Goal: Task Accomplishment & Management: Use online tool/utility

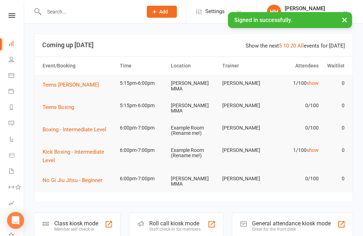
click at [82, 227] on div "Member self check-in" at bounding box center [76, 229] width 44 height 5
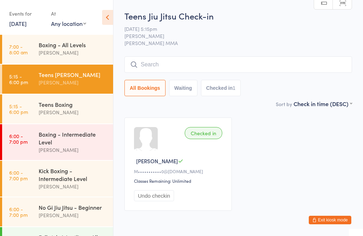
click at [65, 142] on div "Boxing - Intermediate Level" at bounding box center [73, 138] width 68 height 16
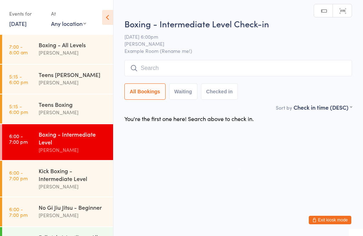
click at [231, 62] on input "search" at bounding box center [239, 68] width 228 height 16
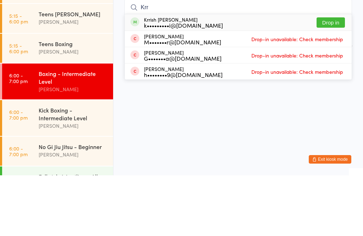
type input "Krr"
click at [334, 78] on button "Drop in" at bounding box center [331, 83] width 28 height 10
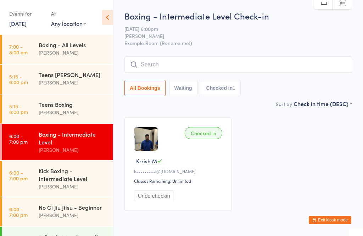
click at [29, 176] on link "6:00 - 7:00 pm Kick Boxing - Intermediate Level Alex Carioti" at bounding box center [57, 179] width 111 height 36
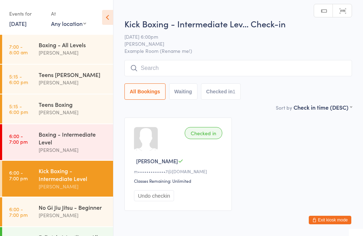
click at [205, 65] on input "search" at bounding box center [239, 68] width 228 height 16
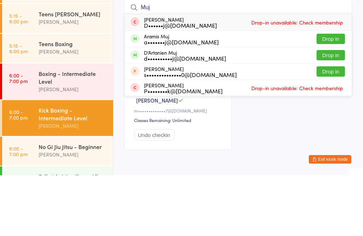
type input "Muj"
click at [333, 111] on button "Drop in" at bounding box center [331, 116] width 28 height 10
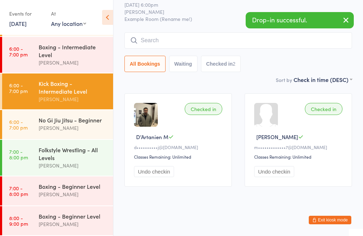
scroll to position [92, 0]
click at [20, 159] on link "7:00 - 8:00 pm Folkstyle Wrestling - All Levels Alex Carioti" at bounding box center [57, 158] width 111 height 36
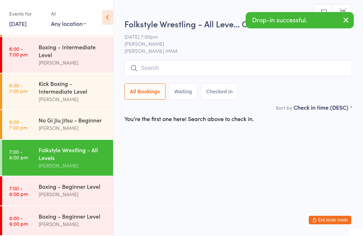
click at [204, 76] on input "search" at bounding box center [239, 68] width 228 height 16
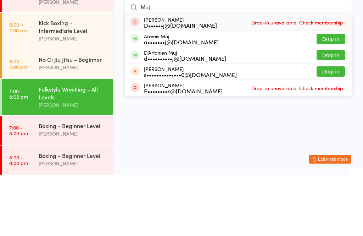
type input "Muj"
click at [337, 111] on button "Drop in" at bounding box center [331, 116] width 28 height 10
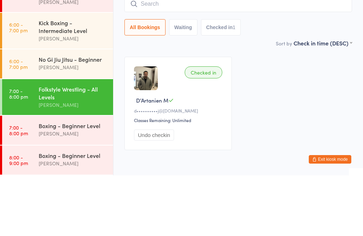
scroll to position [33, 0]
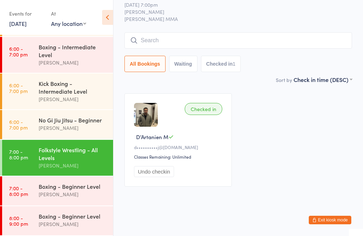
click at [56, 48] on div "Boxing - Intermediate Level" at bounding box center [73, 51] width 68 height 16
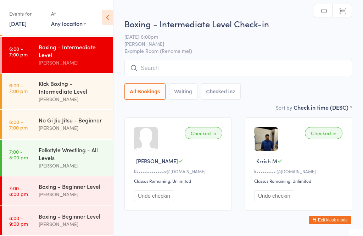
click at [154, 35] on span "12 Aug 6:00pm" at bounding box center [233, 36] width 217 height 7
click at [146, 68] on input "search" at bounding box center [239, 68] width 228 height 16
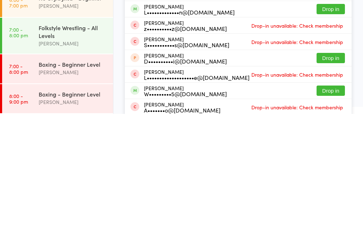
type input "Willis"
click at [332, 208] on button "Drop in" at bounding box center [331, 213] width 28 height 10
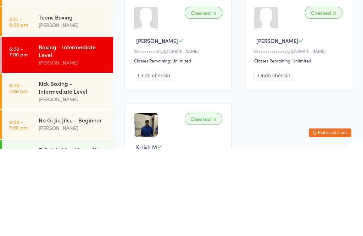
click at [77, 146] on div "[PERSON_NAME]" at bounding box center [73, 150] width 68 height 8
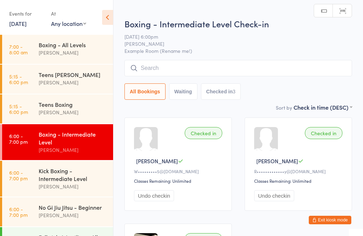
click at [210, 70] on input "search" at bounding box center [239, 68] width 228 height 16
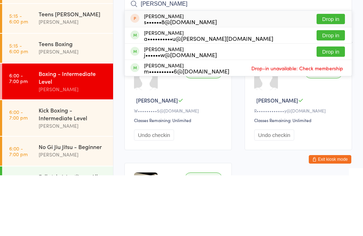
type input "Wu"
click at [337, 91] on button "Drop in" at bounding box center [331, 96] width 28 height 10
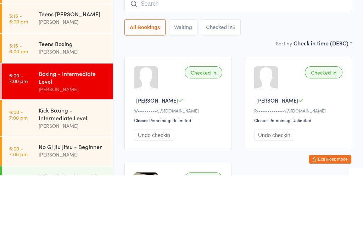
scroll to position [61, 0]
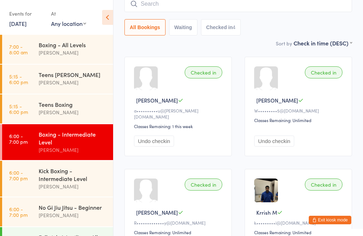
click at [151, 12] on input "search" at bounding box center [239, 4] width 228 height 16
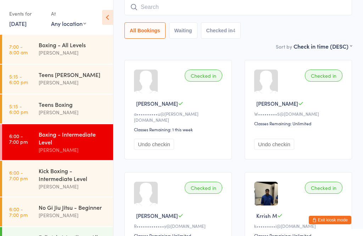
scroll to position [57, 0]
type input "K"
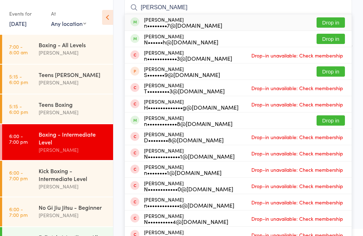
type input "Nathan br"
click at [330, 19] on button "Drop in" at bounding box center [331, 22] width 28 height 10
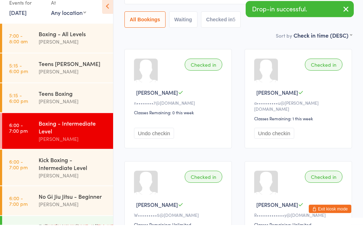
scroll to position [68, 0]
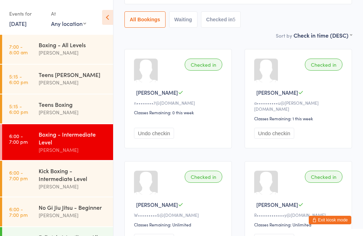
click at [46, 177] on div "Kick Boxing - Intermediate Level" at bounding box center [73, 175] width 68 height 16
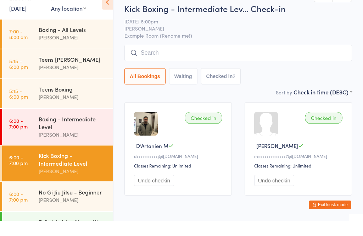
scroll to position [10, 0]
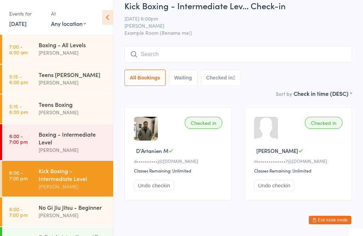
click at [71, 139] on div "Boxing - Intermediate Level" at bounding box center [73, 138] width 68 height 16
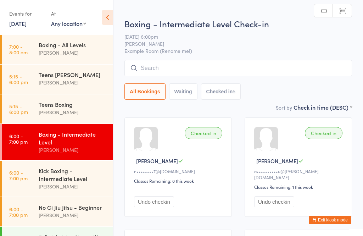
click at [184, 67] on input "search" at bounding box center [239, 68] width 228 height 16
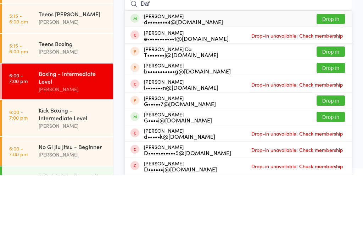
type input "Daf"
click at [329, 74] on button "Drop in" at bounding box center [331, 79] width 28 height 10
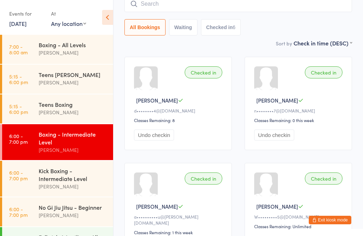
click at [235, 7] on input "search" at bounding box center [239, 4] width 228 height 16
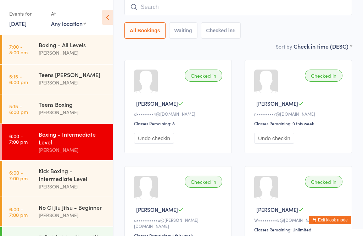
scroll to position [57, 0]
type input "Dale"
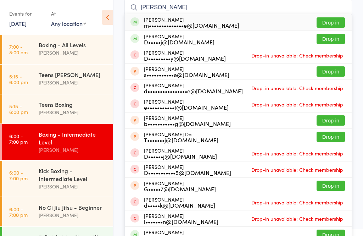
click at [332, 42] on button "Drop in" at bounding box center [331, 39] width 28 height 10
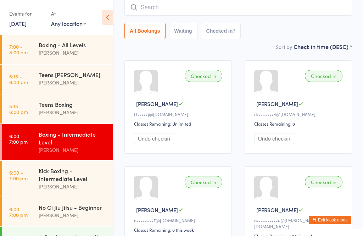
click at [220, 11] on input "search" at bounding box center [239, 7] width 228 height 16
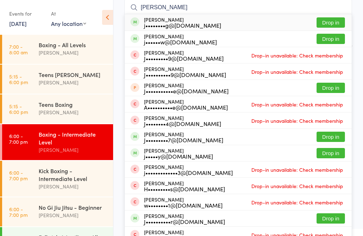
type input "James s"
click at [331, 27] on button "Drop in" at bounding box center [331, 22] width 28 height 10
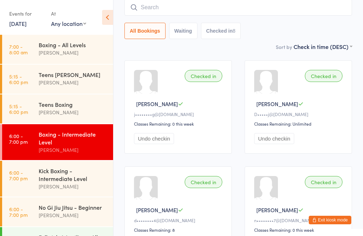
click at [331, 203] on div "Checked in Nathan B n••••••••7@gmail.com Classes Remaining: 0 this week Undo ch…" at bounding box center [298, 212] width 107 height 93
click at [328, 219] on button "Exit kiosk mode" at bounding box center [330, 220] width 43 height 9
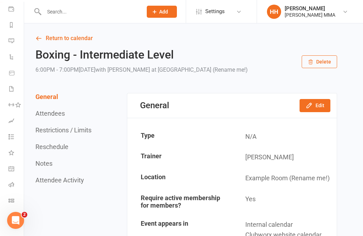
click at [15, 199] on link "Class check-in" at bounding box center [17, 201] width 16 height 16
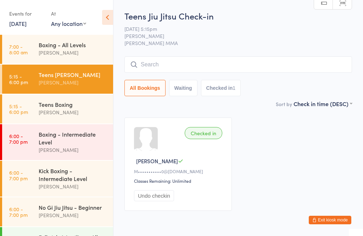
click at [206, 66] on input "search" at bounding box center [239, 64] width 228 height 16
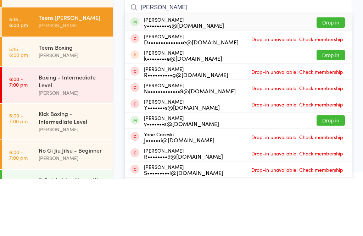
type input "[PERSON_NAME]"
click at [328, 74] on button "Drop in" at bounding box center [331, 79] width 28 height 10
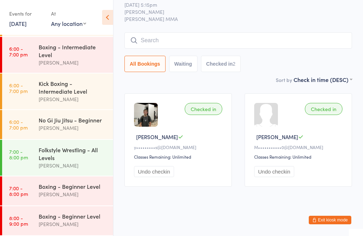
scroll to position [92, 0]
click at [85, 126] on div "[PERSON_NAME]" at bounding box center [73, 128] width 68 height 8
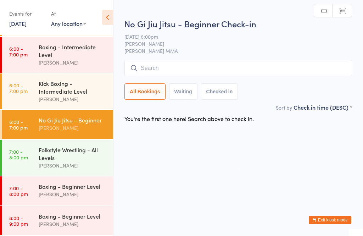
click at [247, 75] on input "search" at bounding box center [239, 68] width 228 height 16
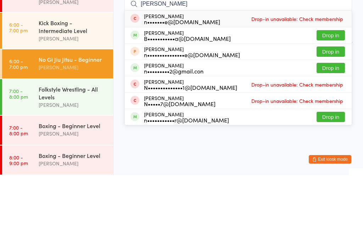
type input "Noah"
click at [333, 123] on button "Drop in" at bounding box center [331, 128] width 28 height 10
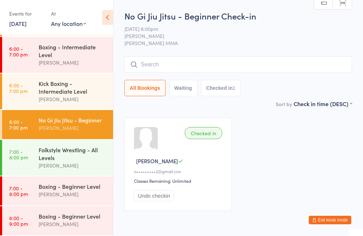
click at [153, 62] on input "search" at bounding box center [239, 64] width 228 height 16
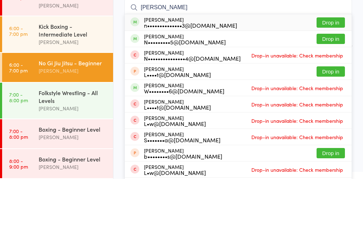
type input "Nick zv"
click at [329, 74] on button "Drop in" at bounding box center [331, 79] width 28 height 10
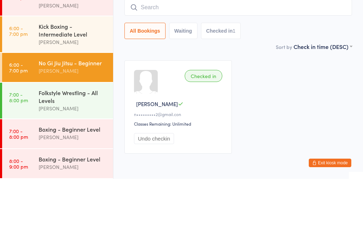
scroll to position [33, 0]
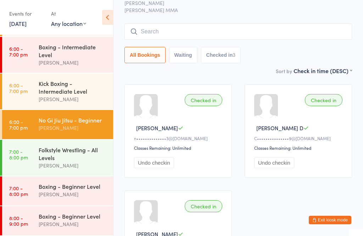
click at [82, 88] on div "Kick Boxing - Intermediate Level" at bounding box center [73, 87] width 68 height 16
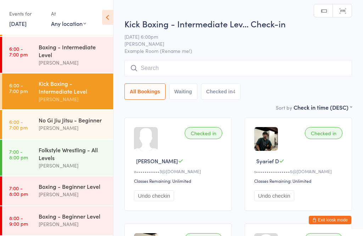
click at [173, 66] on input "search" at bounding box center [239, 68] width 228 height 16
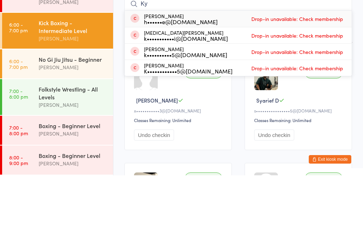
type input "K"
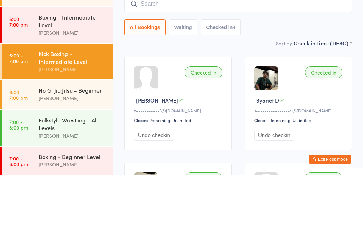
scroll to position [46, 0]
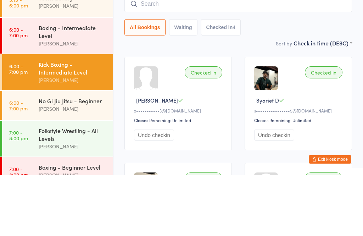
click at [91, 84] on div "Boxing - Intermediate Level" at bounding box center [73, 92] width 68 height 16
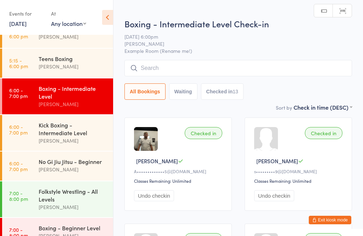
click at [223, 69] on input "search" at bounding box center [239, 68] width 228 height 16
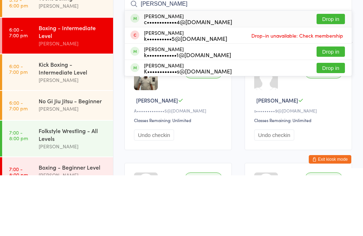
type input "Kylie"
click at [337, 74] on button "Drop in" at bounding box center [331, 79] width 28 height 10
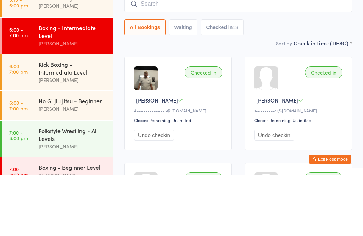
scroll to position [61, 0]
